Goal: Task Accomplishment & Management: Use online tool/utility

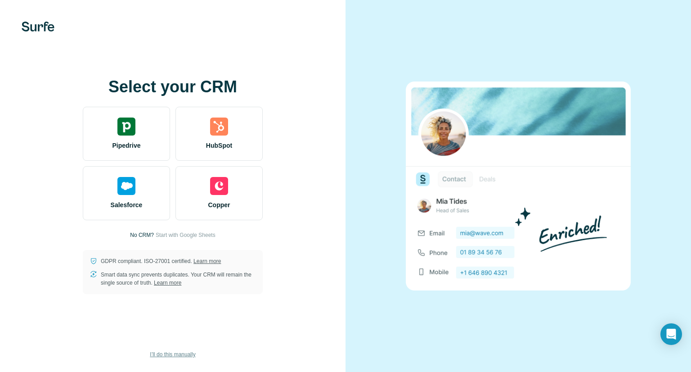
drag, startPoint x: 189, startPoint y: 346, endPoint x: 179, endPoint y: 351, distance: 11.5
click at [179, 351] on div "Select your CRM Pipedrive HubSpot Salesforce Copper No CRM? Start with Google S…" at bounding box center [173, 186] width 346 height 372
click at [179, 351] on span "I’ll do this manually" at bounding box center [172, 354] width 45 height 8
